Goal: Task Accomplishment & Management: Complete application form

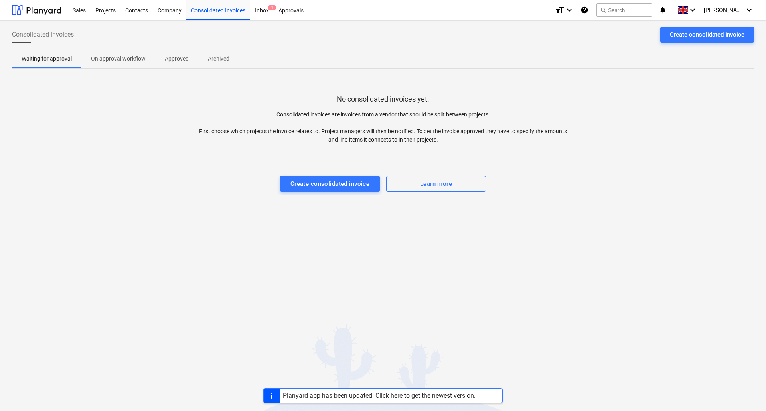
click at [273, 11] on div "Inbox 1" at bounding box center [262, 10] width 24 height 20
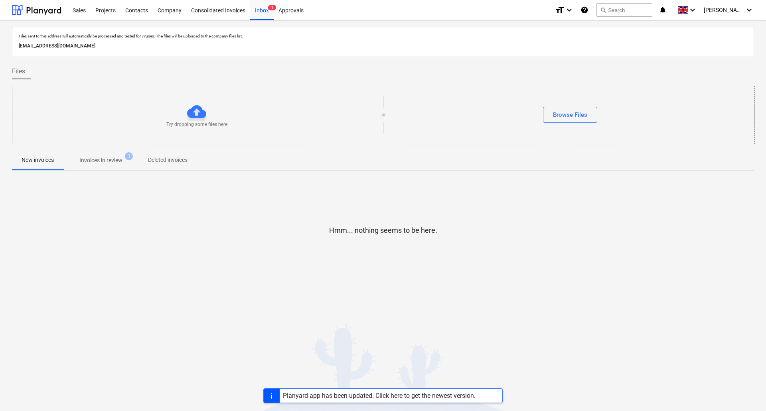
click at [118, 171] on div "Files sent to this address will automatically be processed and tested for virus…" at bounding box center [383, 162] width 742 height 270
click at [116, 159] on p "Invoices in review" at bounding box center [100, 160] width 43 height 8
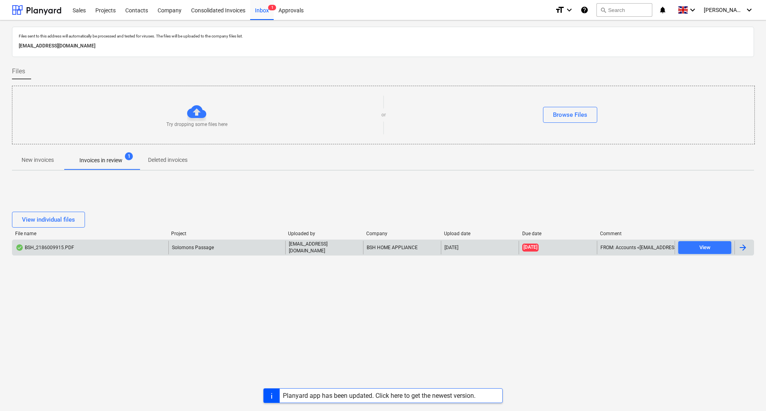
click at [67, 249] on div "BSH_2186009915.PDF" at bounding box center [45, 248] width 59 height 6
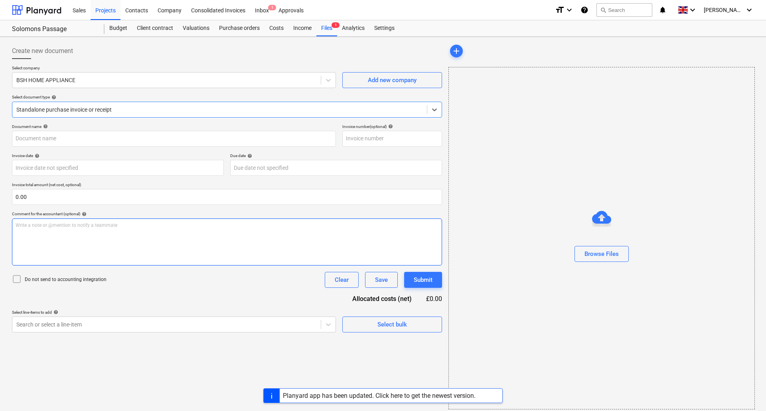
type input "2186009915"
type input "[DATE]"
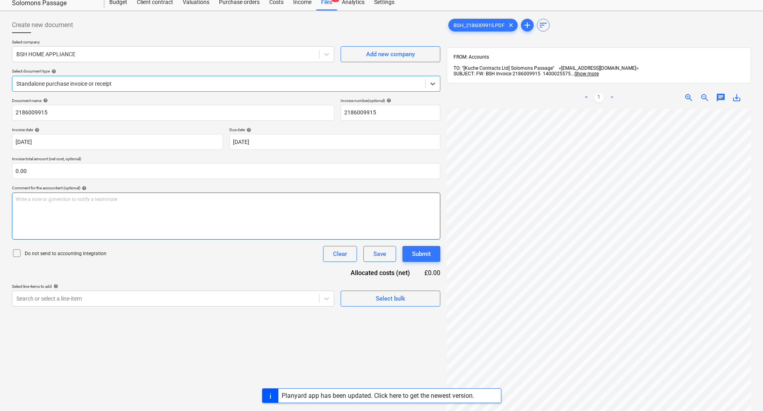
scroll to position [40, 0]
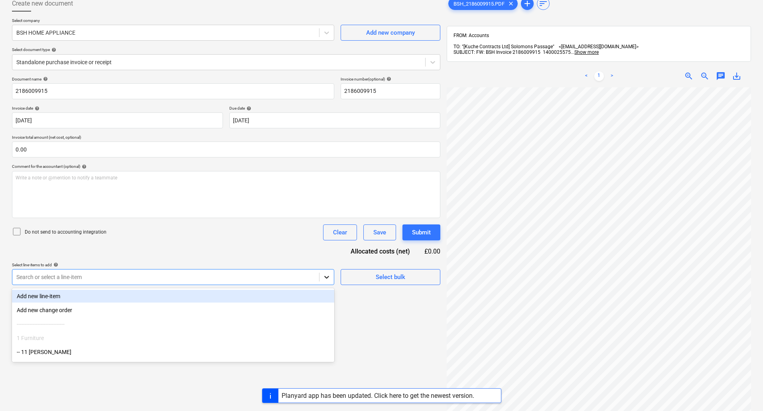
click at [332, 279] on div at bounding box center [326, 277] width 14 height 14
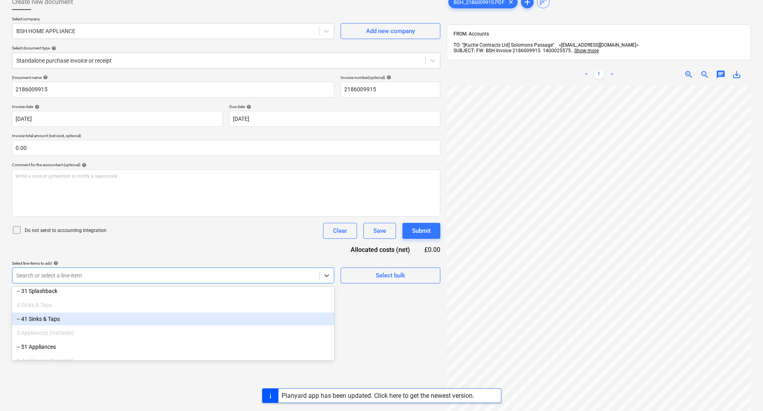
scroll to position [133, 0]
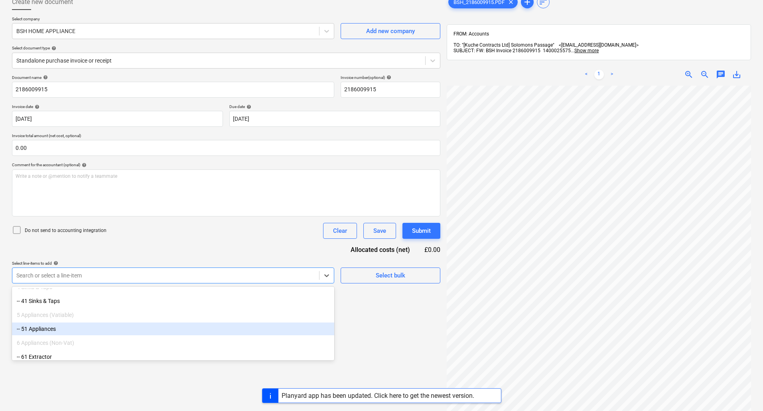
click at [68, 329] on div "-- 51 Appliances" at bounding box center [173, 329] width 322 height 13
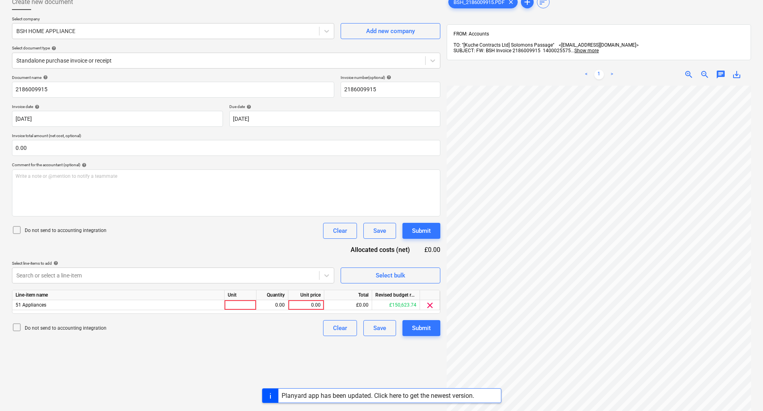
click at [383, 351] on div "Create new document Select company BSH HOME APPLIANCE Add new company Select do…" at bounding box center [226, 234] width 435 height 487
click at [115, 59] on div at bounding box center [218, 61] width 405 height 8
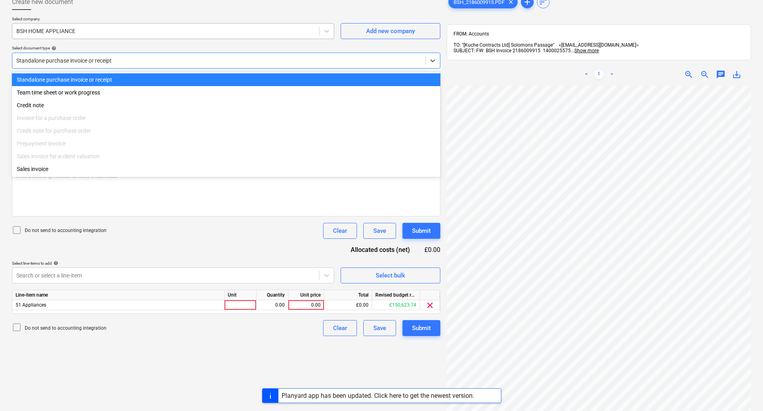
click at [67, 32] on div at bounding box center [165, 31] width 299 height 8
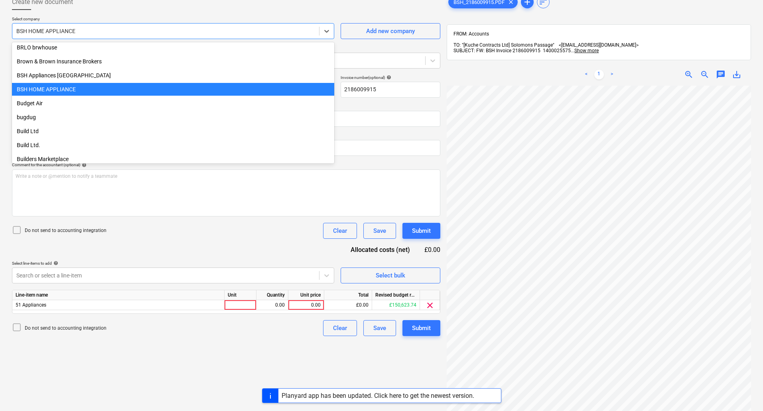
scroll to position [2096, 0]
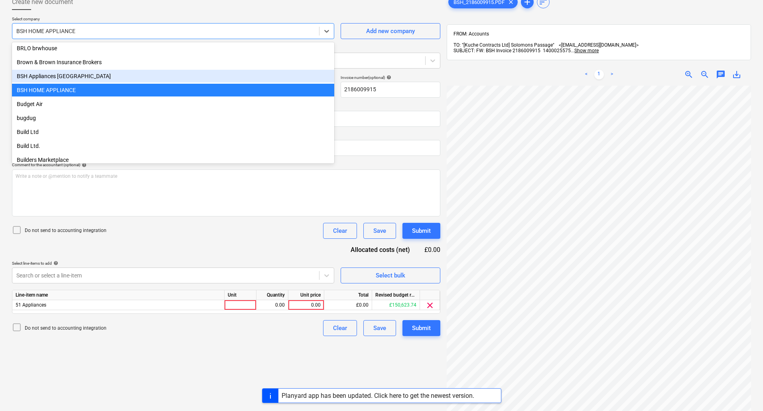
click at [63, 77] on div "BSH Appliances [GEOGRAPHIC_DATA]" at bounding box center [173, 76] width 322 height 13
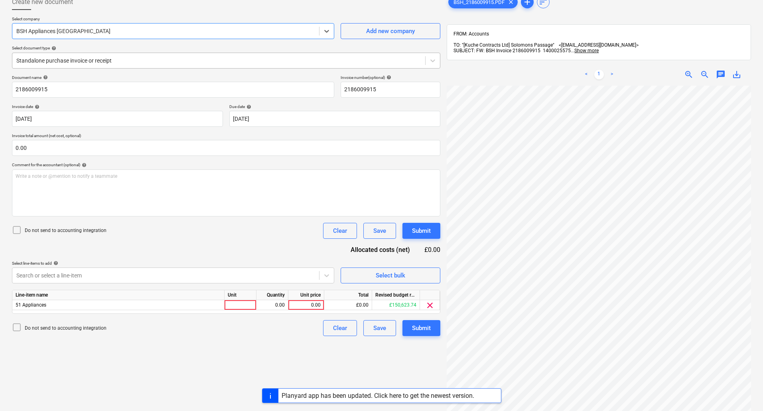
click at [60, 55] on div "Standalone purchase invoice or receipt" at bounding box center [218, 60] width 413 height 11
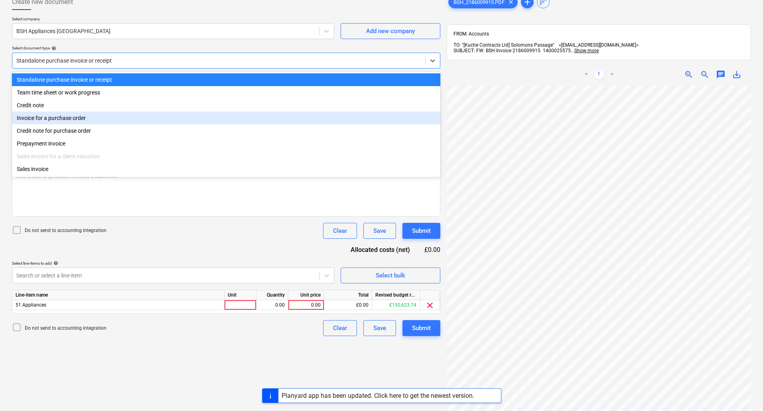
click at [57, 119] on div "Invoice for a purchase order" at bounding box center [226, 118] width 428 height 13
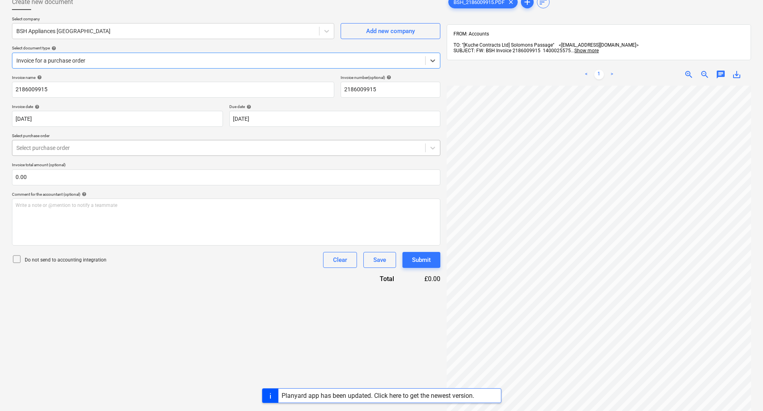
click at [49, 149] on div at bounding box center [218, 148] width 405 height 8
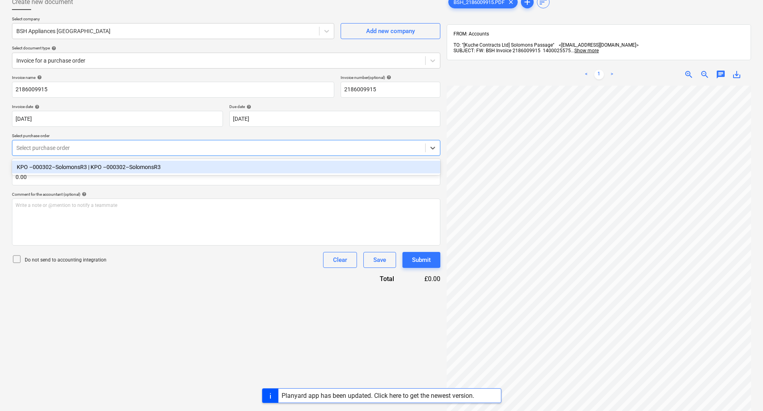
click at [51, 170] on div "KPO –000302–SolomonsR3 | KPO –000302–SolomonsR3" at bounding box center [226, 167] width 428 height 13
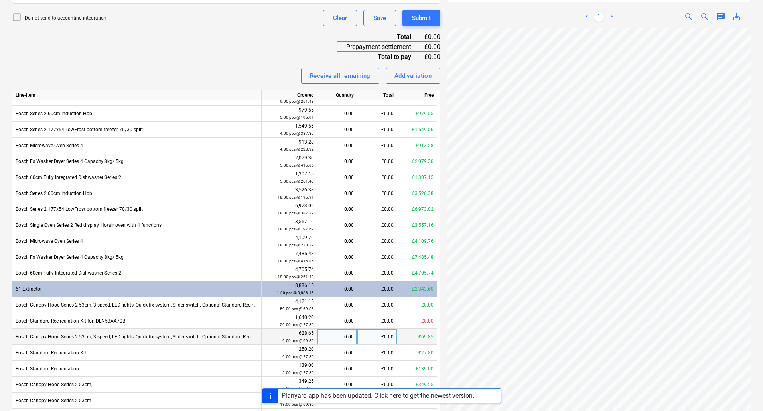
scroll to position [176, 0]
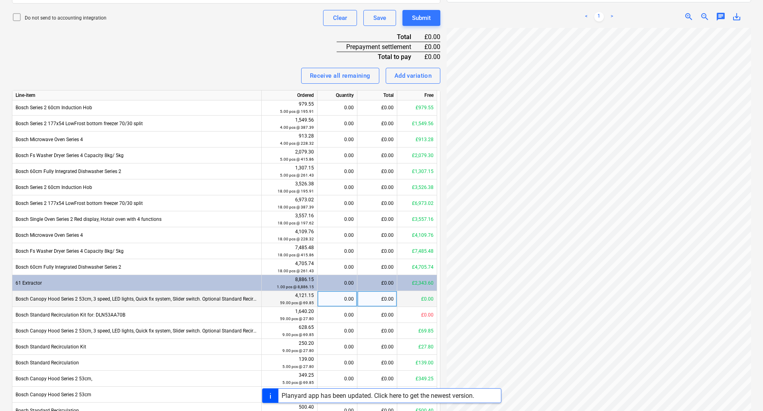
click at [339, 302] on div "0.00" at bounding box center [337, 299] width 33 height 16
type input "1"
click at [339, 319] on div "0.00" at bounding box center [337, 315] width 33 height 16
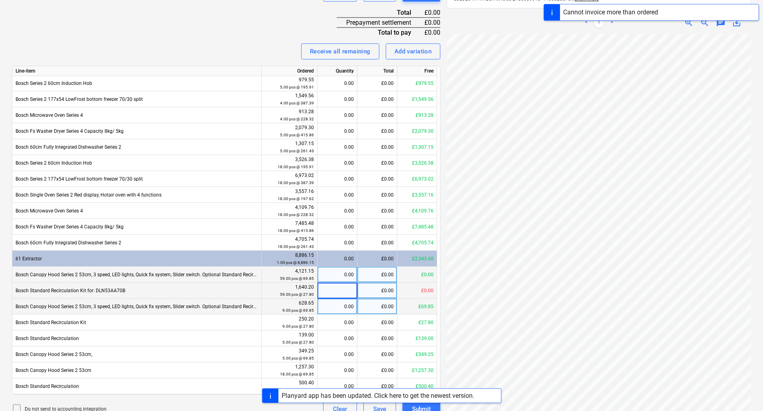
scroll to position [365, 0]
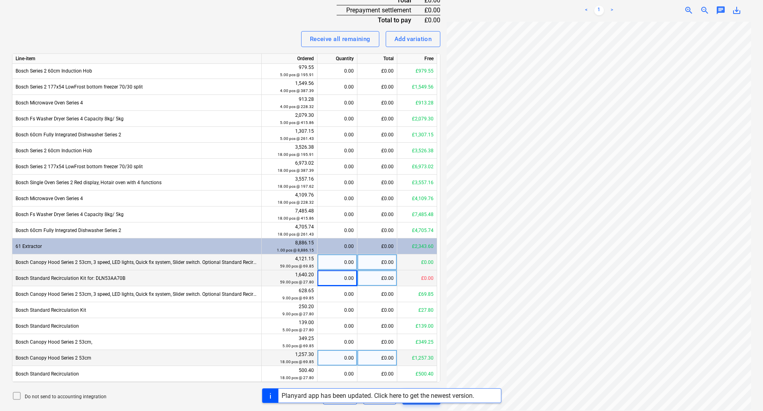
click at [344, 359] on div "0.00" at bounding box center [337, 358] width 33 height 16
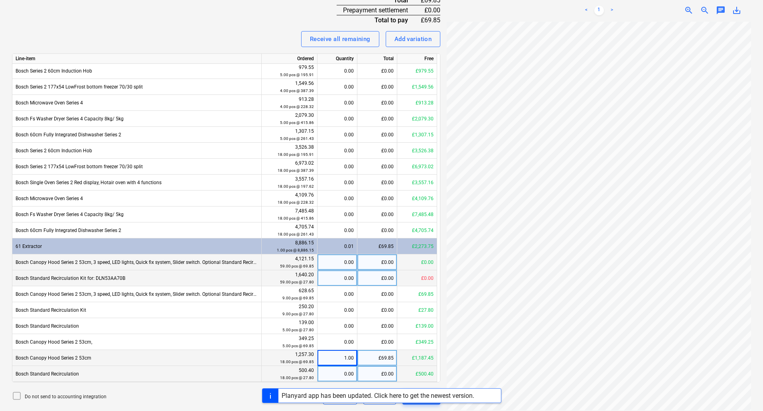
click at [346, 373] on div "0.00" at bounding box center [337, 374] width 33 height 16
type input "1"
click at [372, 360] on div "£69.85" at bounding box center [377, 358] width 40 height 16
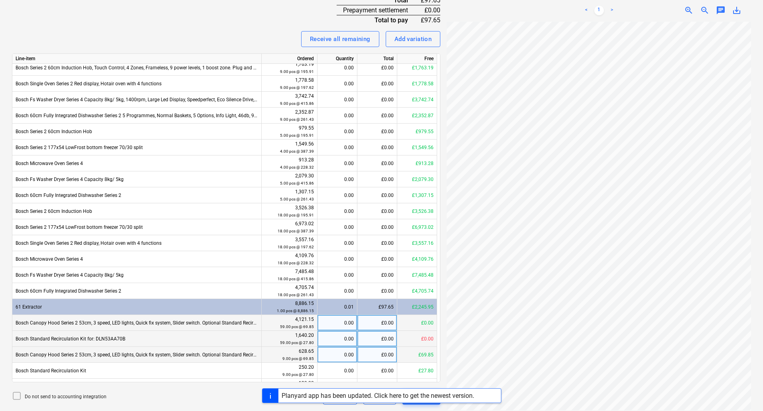
scroll to position [97, 0]
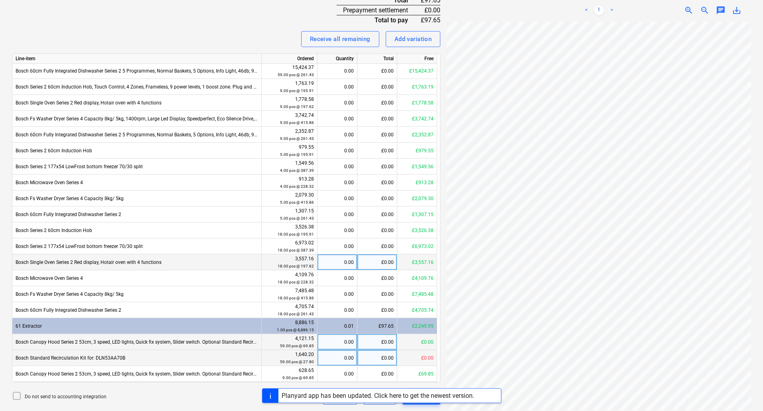
click at [346, 264] on div "0.00" at bounding box center [337, 262] width 33 height 16
click at [345, 276] on div "0.00" at bounding box center [337, 278] width 33 height 16
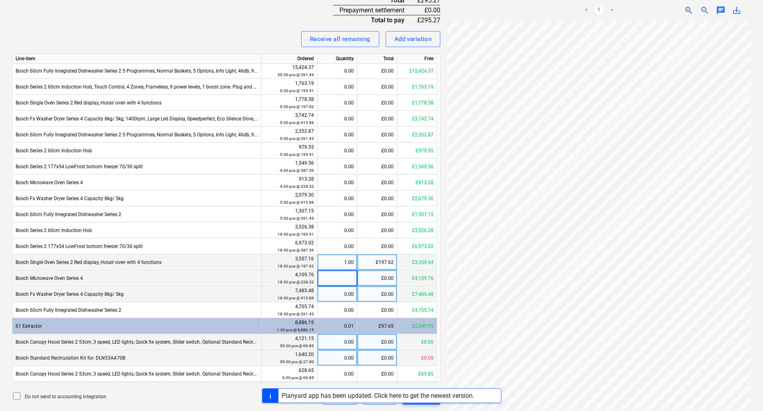
type input "1"
click at [344, 294] on div "0.00" at bounding box center [337, 294] width 33 height 16
type input "1"
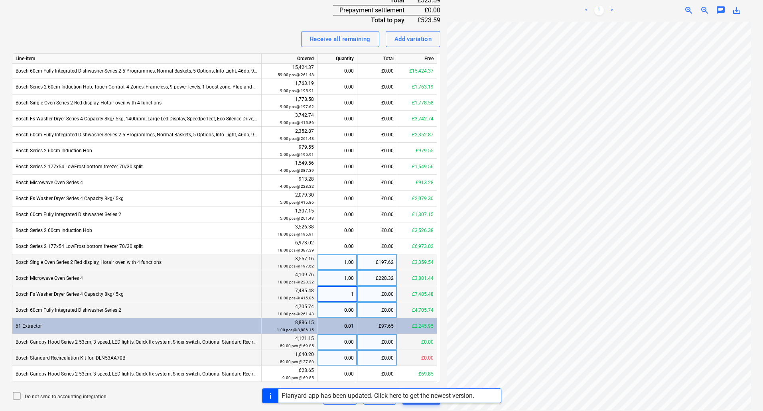
click at [342, 312] on div "0.00" at bounding box center [337, 310] width 33 height 16
type input "1"
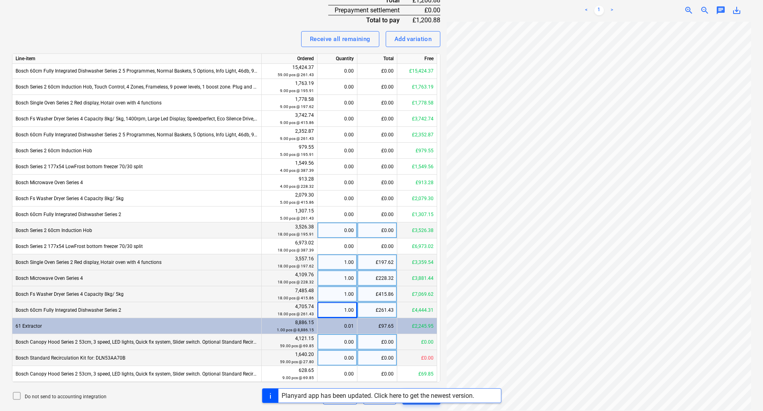
click at [342, 229] on div "0.00" at bounding box center [337, 231] width 33 height 16
type input "1"
click at [343, 270] on div "1.00" at bounding box center [337, 278] width 33 height 16
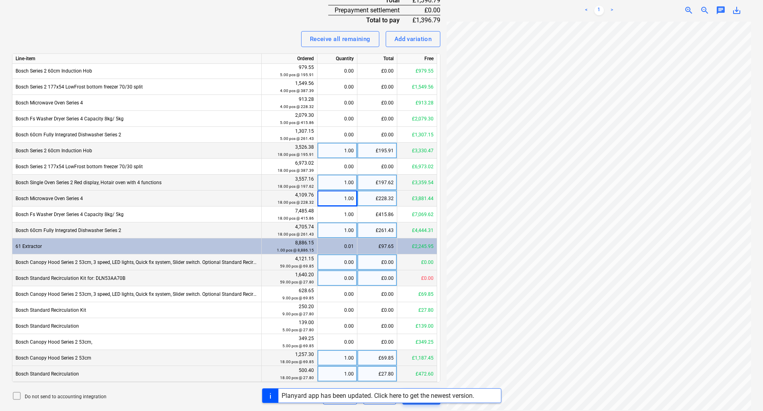
scroll to position [120, 0]
drag, startPoint x: 558, startPoint y: 401, endPoint x: 651, endPoint y: 401, distance: 92.5
click at [651, 401] on div "Planyard app has been updated. Click here to get the newest version." at bounding box center [381, 395] width 763 height 15
drag, startPoint x: 705, startPoint y: 389, endPoint x: 585, endPoint y: 390, distance: 120.1
click at [585, 390] on div "Planyard app has been updated. Click here to get the newest version." at bounding box center [381, 395] width 763 height 15
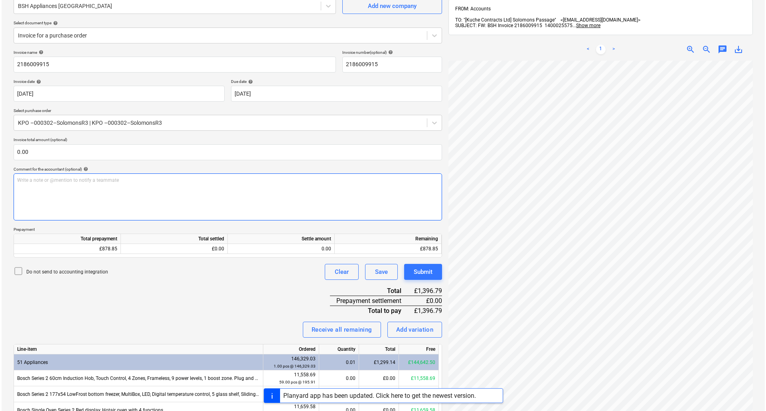
scroll to position [0, 0]
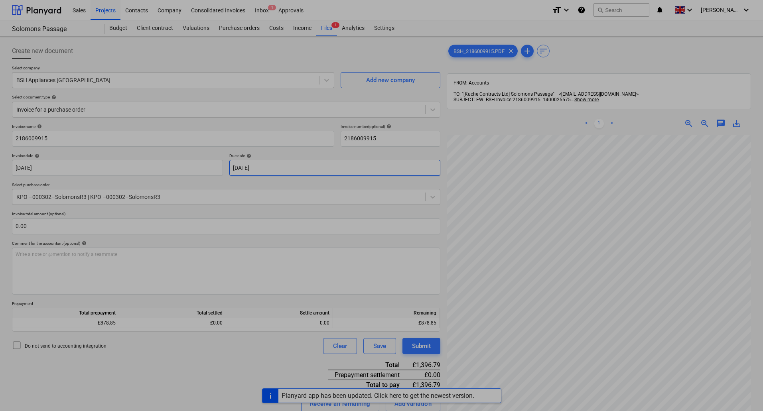
click at [421, 165] on body "Sales Projects Contacts Company Consolidated Invoices Inbox 1 Approvals format_…" at bounding box center [381, 205] width 763 height 411
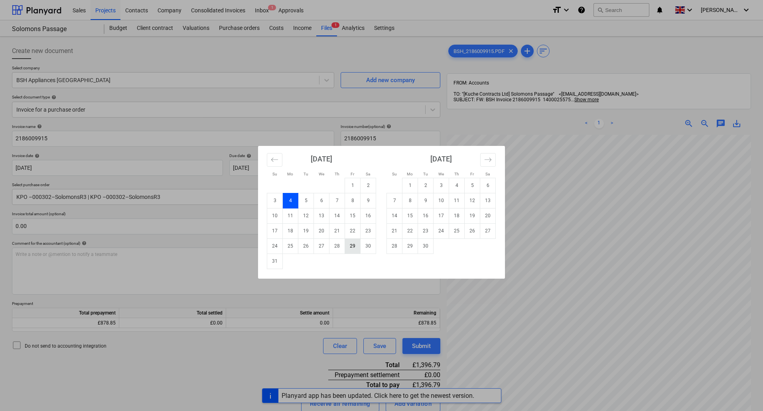
click at [357, 247] on td "29" at bounding box center [353, 246] width 16 height 15
type input "[DATE]"
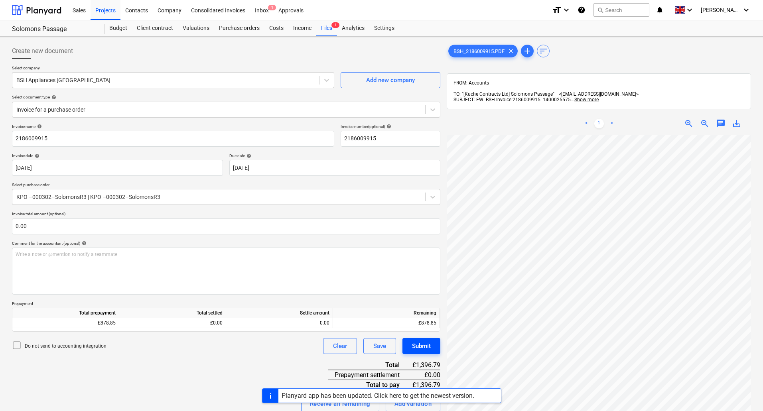
click at [428, 346] on div "Submit" at bounding box center [421, 346] width 19 height 10
